Goal: Book appointment/travel/reservation

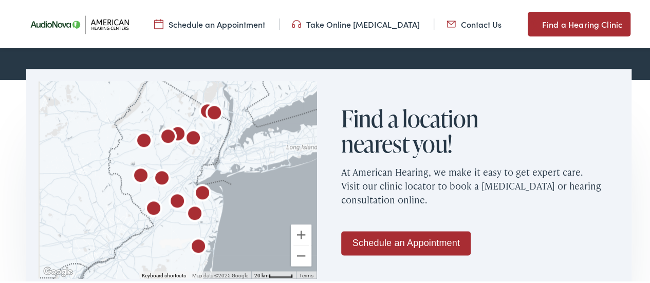
scroll to position [603, 0]
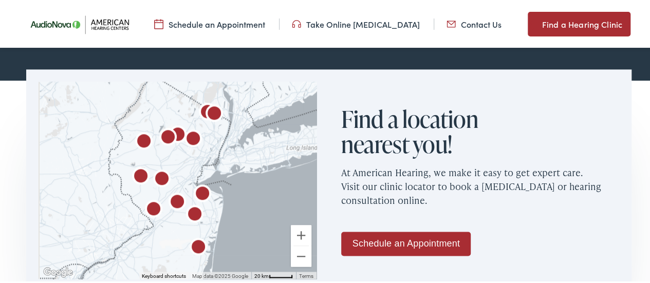
click at [50, 20] on img at bounding box center [82, 23] width 118 height 42
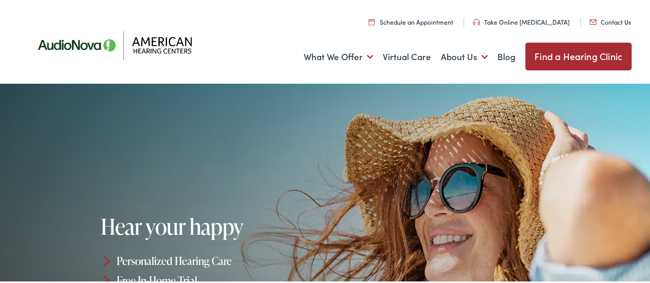
click at [88, 46] on img at bounding box center [118, 43] width 185 height 65
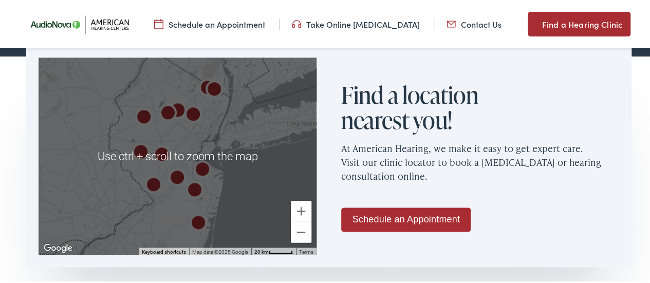
scroll to position [627, 0]
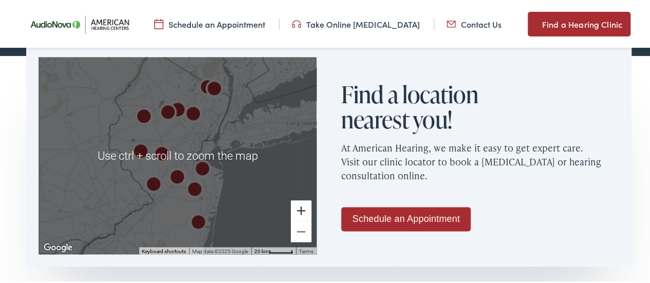
click at [296, 203] on button "Zoom in" at bounding box center [301, 209] width 21 height 21
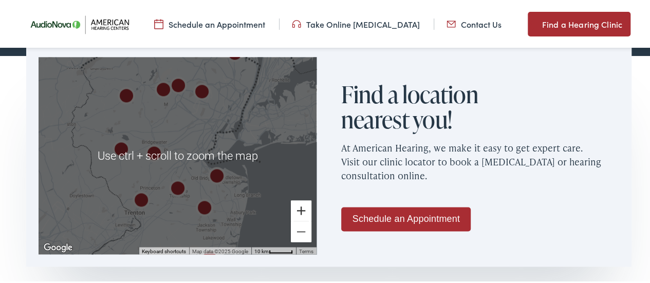
click at [296, 203] on button "Zoom in" at bounding box center [301, 209] width 21 height 21
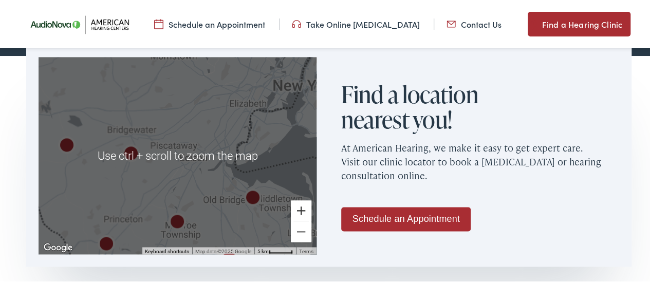
click at [296, 203] on button "Zoom in" at bounding box center [301, 209] width 21 height 21
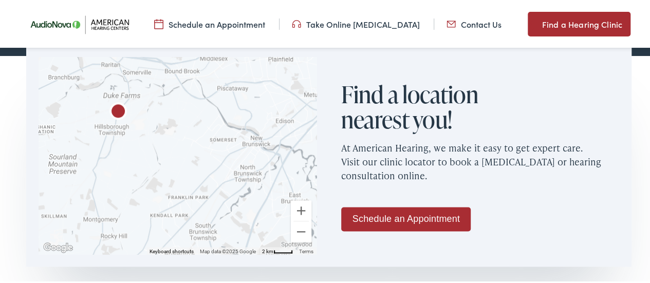
drag, startPoint x: 217, startPoint y: 172, endPoint x: 288, endPoint y: 86, distance: 111.4
click at [288, 86] on div at bounding box center [178, 154] width 278 height 197
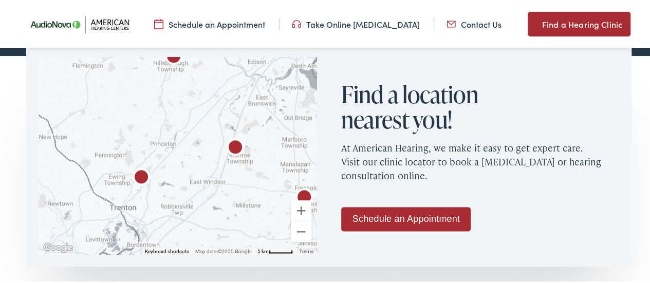
drag, startPoint x: 179, startPoint y: 166, endPoint x: 212, endPoint y: 147, distance: 38.0
click at [212, 147] on div at bounding box center [178, 154] width 278 height 197
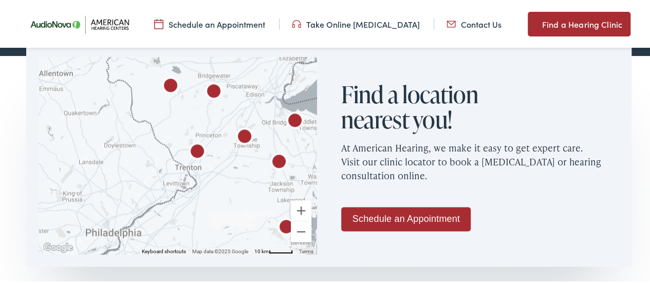
click at [499, 195] on p "Schedule an Appointment" at bounding box center [480, 217] width 278 height 57
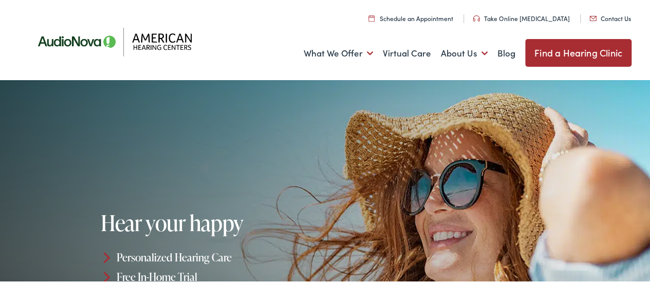
scroll to position [0, 0]
